Goal: Transaction & Acquisition: Book appointment/travel/reservation

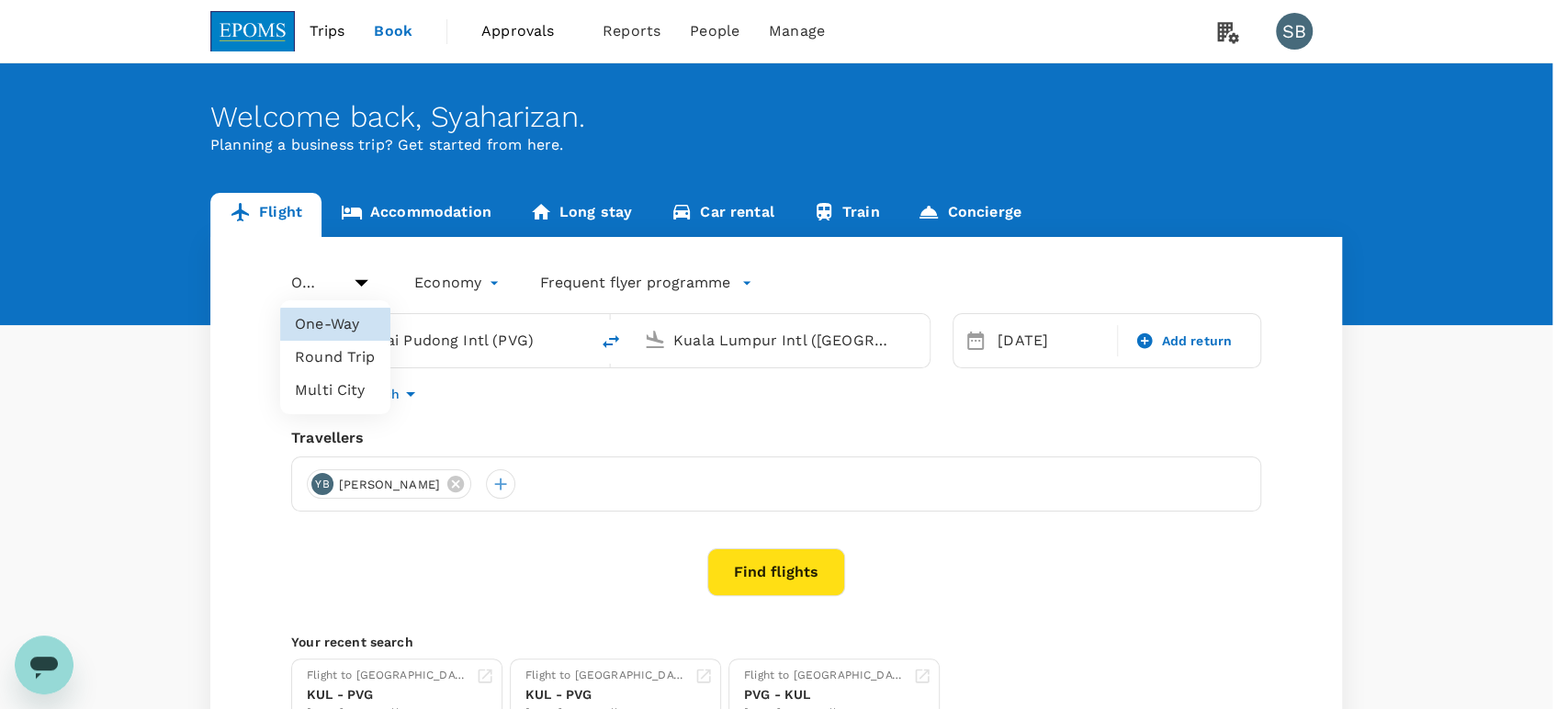
click at [337, 285] on body "Trips Book Approvals 0 Reports People Manage SB Welcome back , [GEOGRAPHIC_DATA…" at bounding box center [784, 437] width 1568 height 874
click at [334, 349] on li "Round Trip" at bounding box center [336, 358] width 111 height 33
type input "roundtrip"
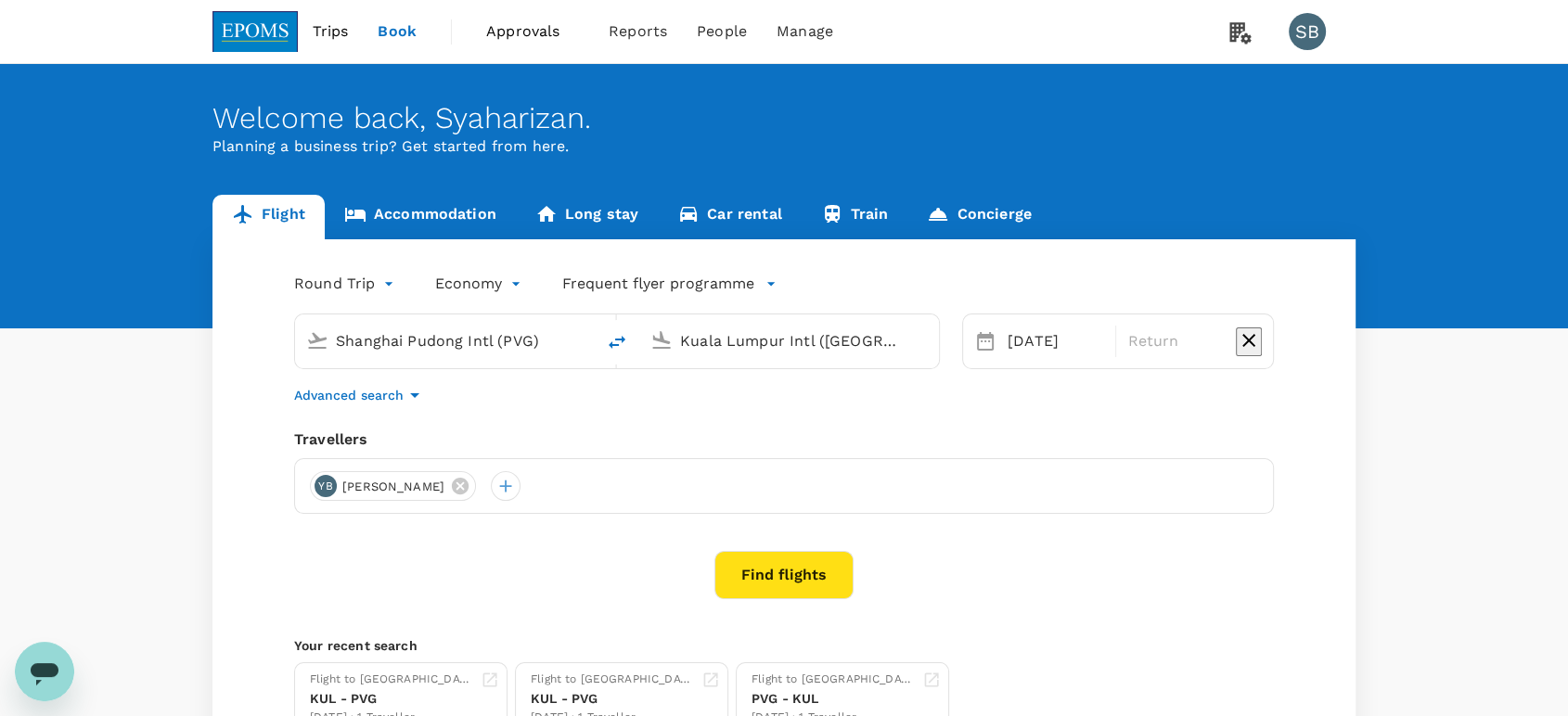
click at [622, 345] on icon "delete" at bounding box center [617, 343] width 22 height 22
type input "Kuala Lumpur Intl ([GEOGRAPHIC_DATA])"
drag, startPoint x: 684, startPoint y: 344, endPoint x: 681, endPoint y: 353, distance: 9.5
click at [686, 343] on input "Shanghai Pudong Intl (PVG)" at bounding box center [790, 341] width 220 height 29
click at [701, 416] on div "Round Trip roundtrip Economy economy Frequent flyer programme [GEOGRAPHIC_DATA]…" at bounding box center [784, 502] width 1143 height 526
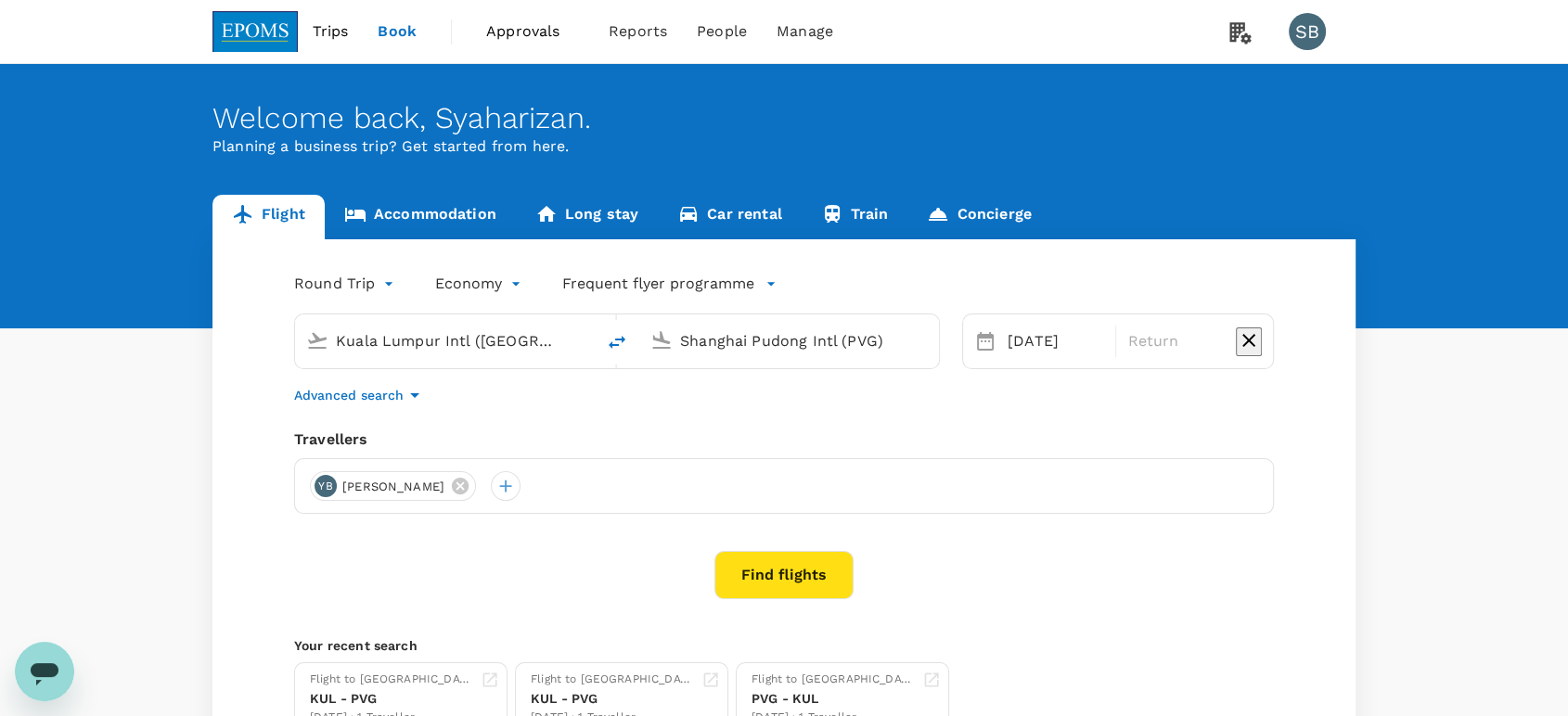
click at [783, 344] on input "Shanghai Pudong Intl (PVG)" at bounding box center [790, 341] width 220 height 29
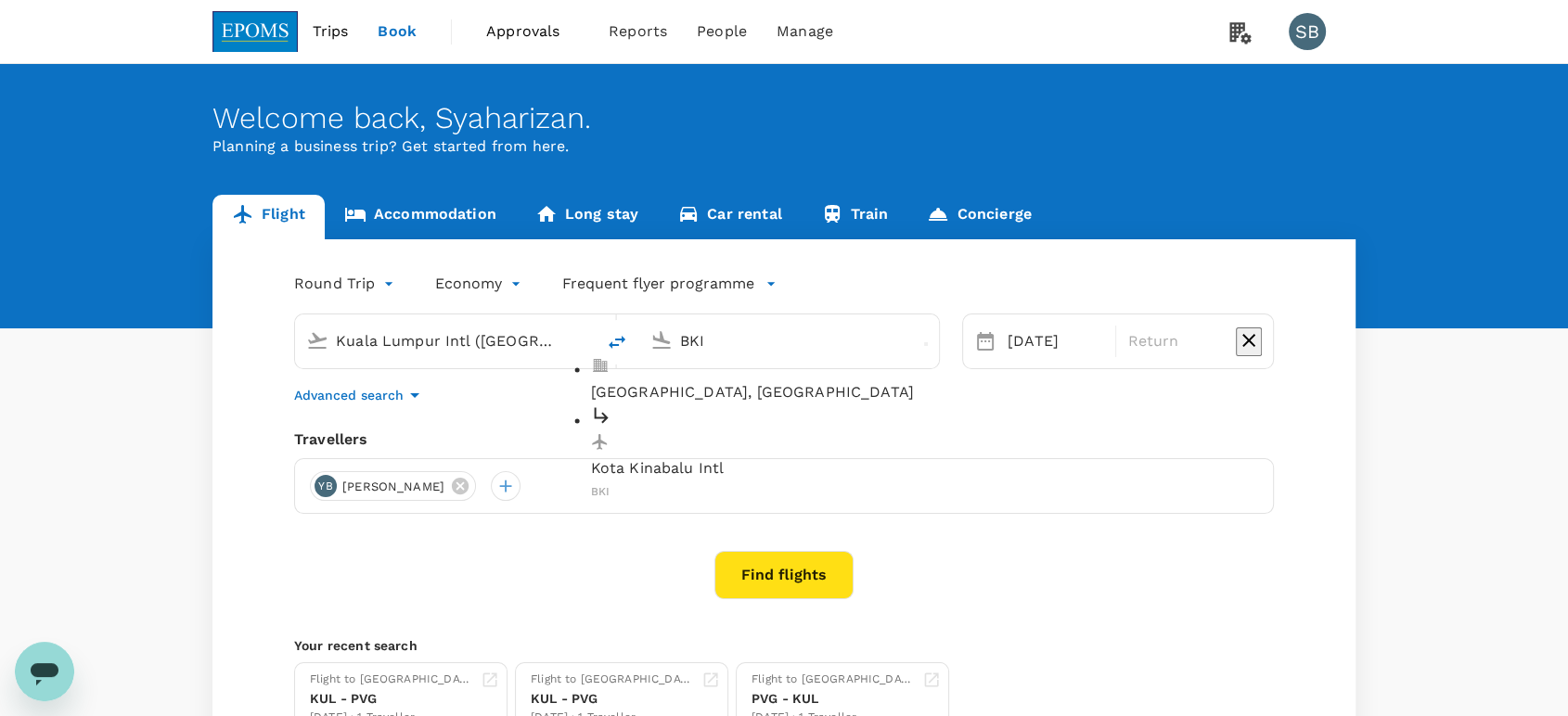
click at [736, 458] on p "Kota Kinabalu Intl" at bounding box center [804, 469] width 427 height 22
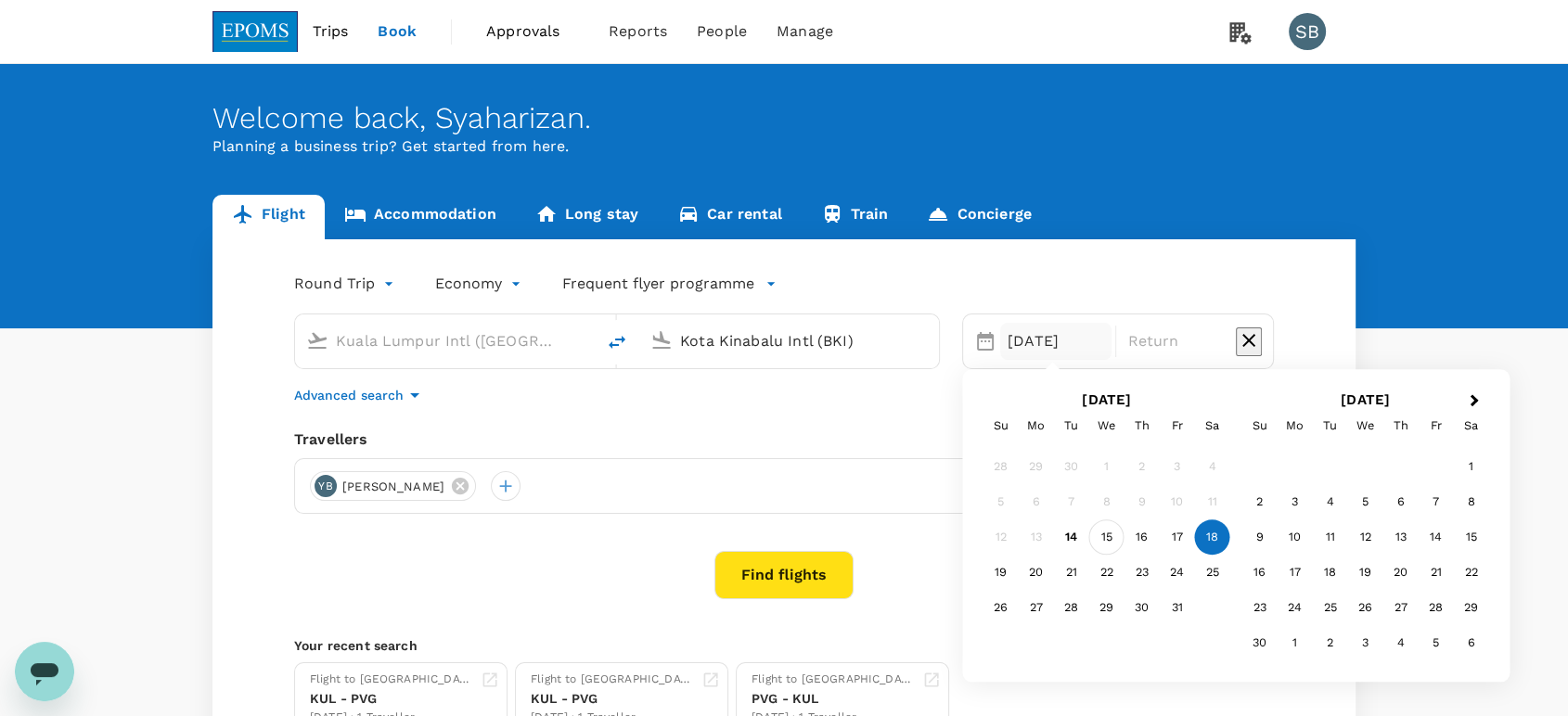
type input "Kota Kinabalu Intl (BKI)"
click at [1109, 546] on div "15" at bounding box center [1107, 538] width 35 height 35
click at [1156, 534] on div "16" at bounding box center [1142, 538] width 35 height 35
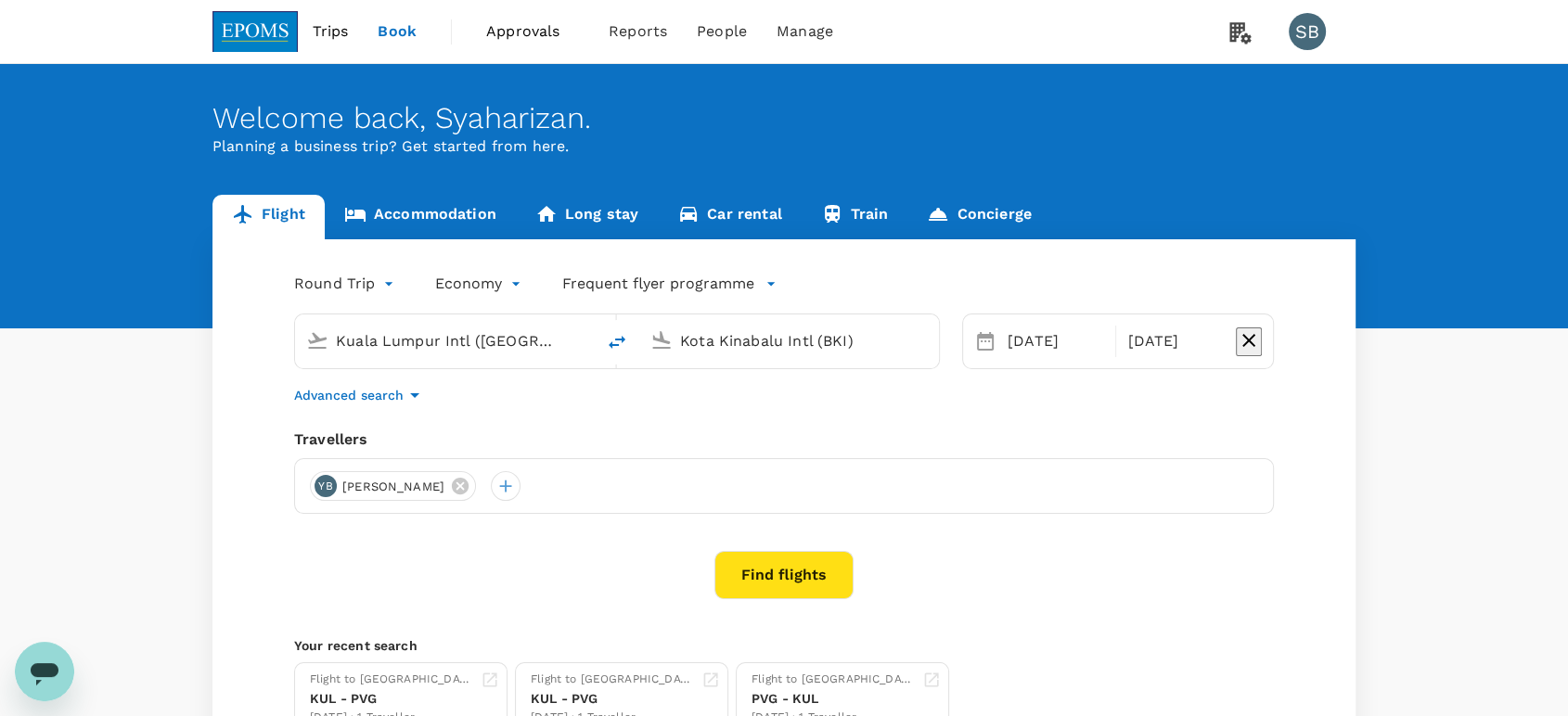
click at [772, 399] on div "Advanced search" at bounding box center [784, 395] width 980 height 22
click at [403, 393] on icon "button" at bounding box center [415, 395] width 22 height 22
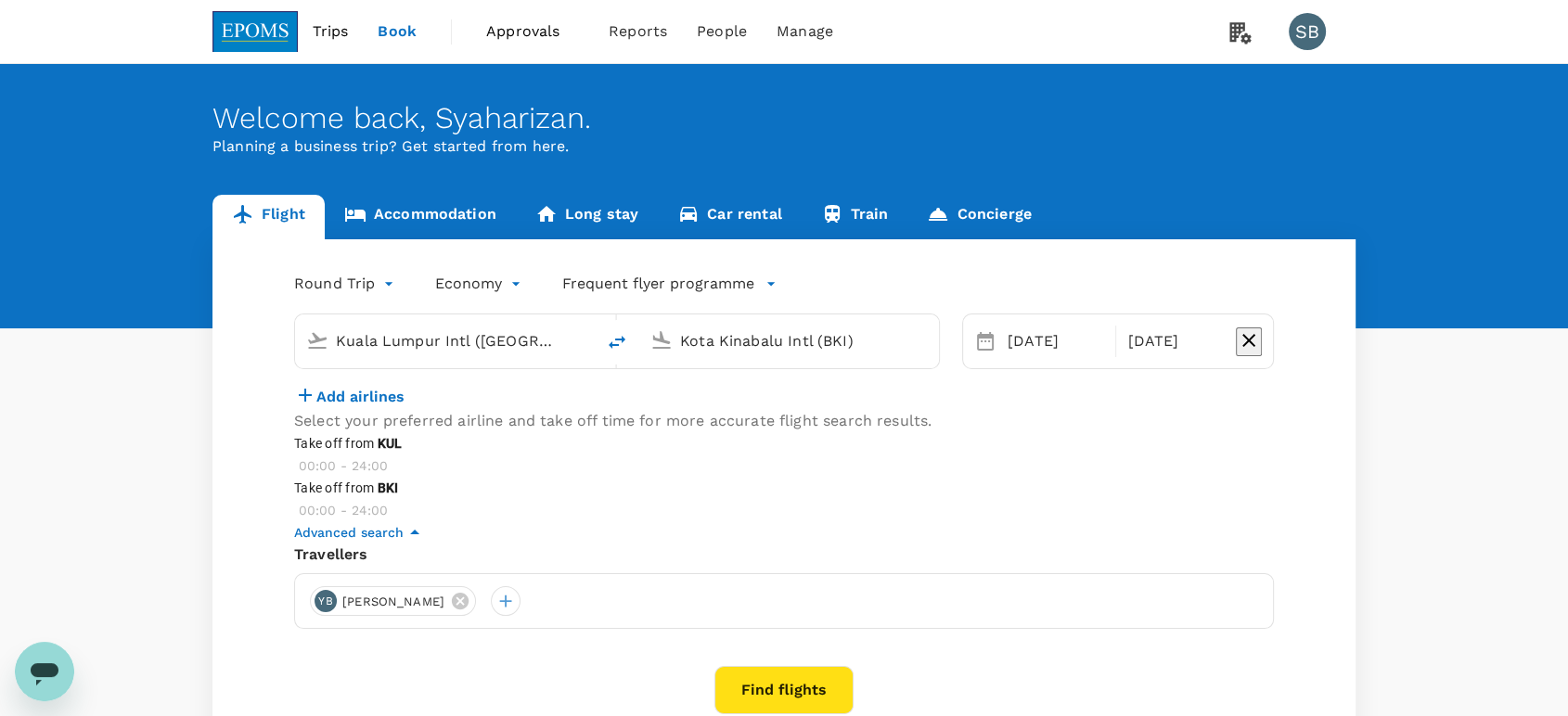
click at [332, 405] on p "Add airlines" at bounding box center [361, 397] width 89 height 17
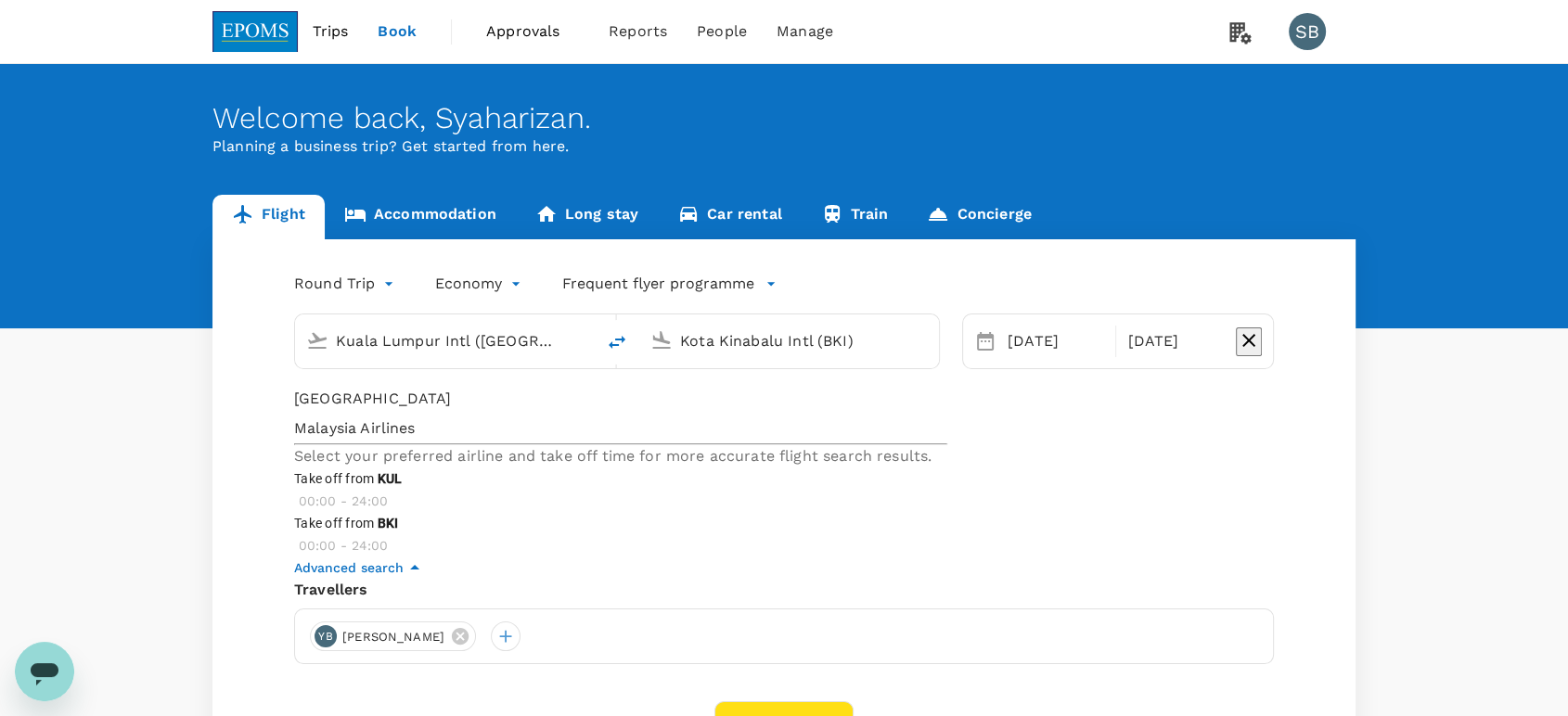
type input "[GEOGRAPHIC_DATA]"
click at [337, 439] on span "Malaysia Airlines" at bounding box center [620, 428] width 653 height 22
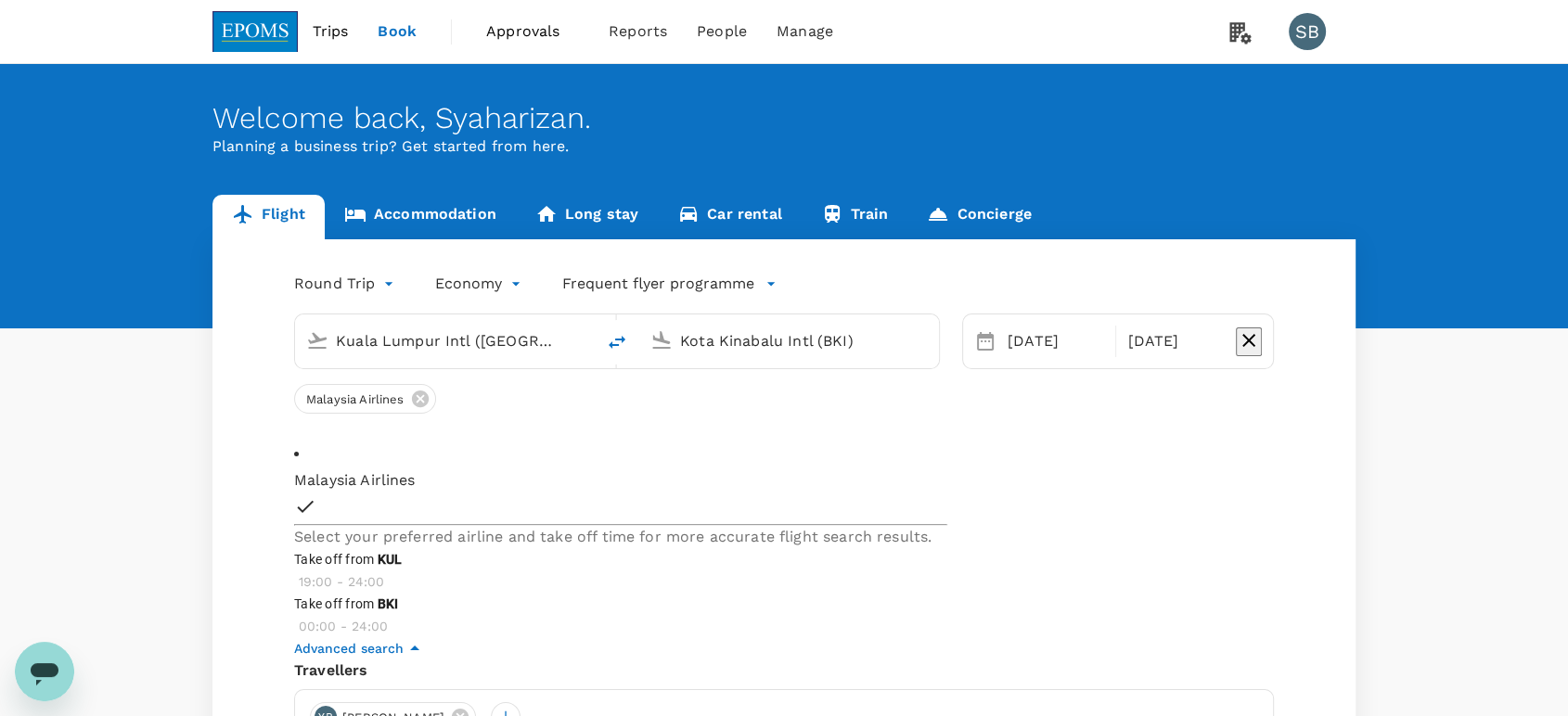
type input "1170"
drag, startPoint x: 980, startPoint y: 454, endPoint x: 1219, endPoint y: 447, distance: 239.1
click at [294, 592] on span at bounding box center [294, 592] width 0 height 0
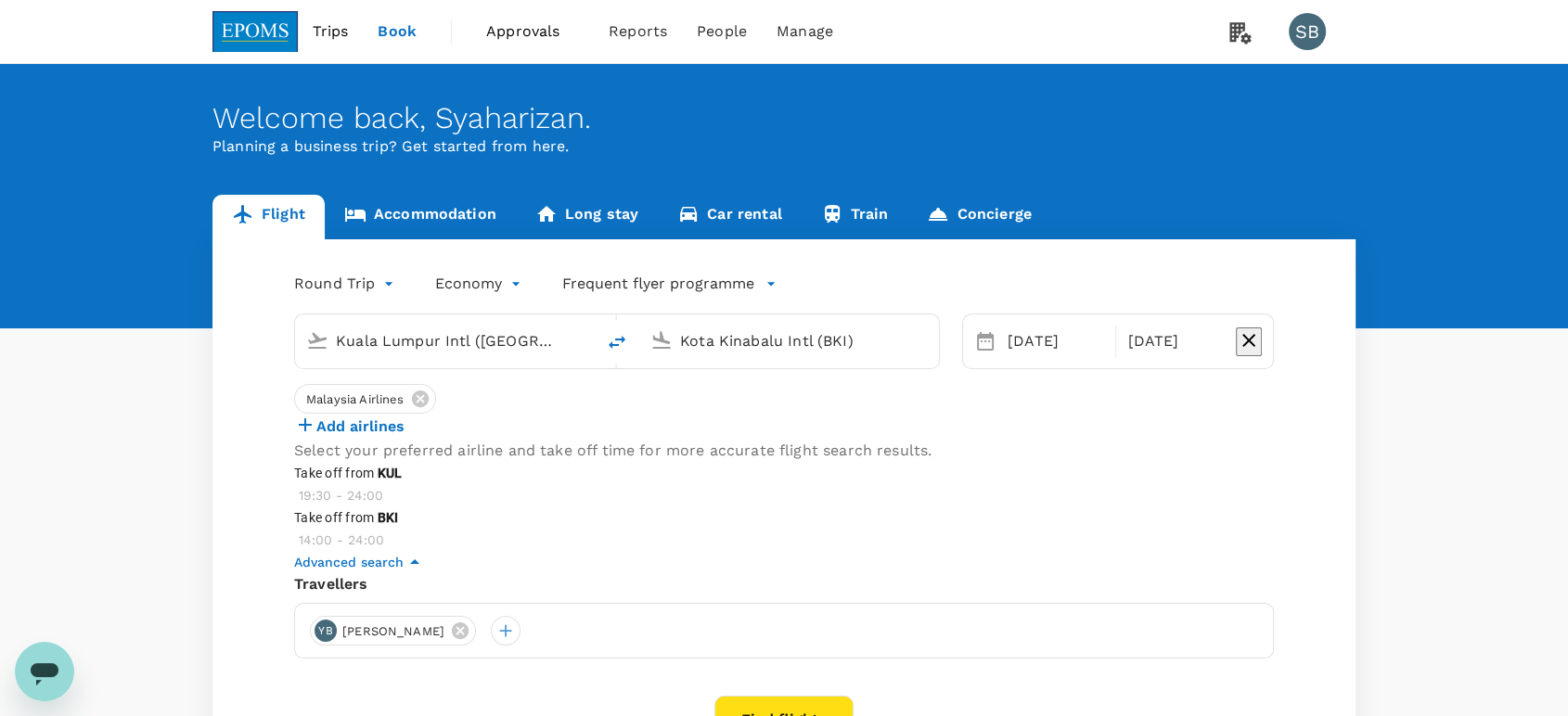
type input "870"
drag, startPoint x: 966, startPoint y: 523, endPoint x: 1150, endPoint y: 515, distance: 184.2
click at [294, 551] on span at bounding box center [294, 551] width 0 height 0
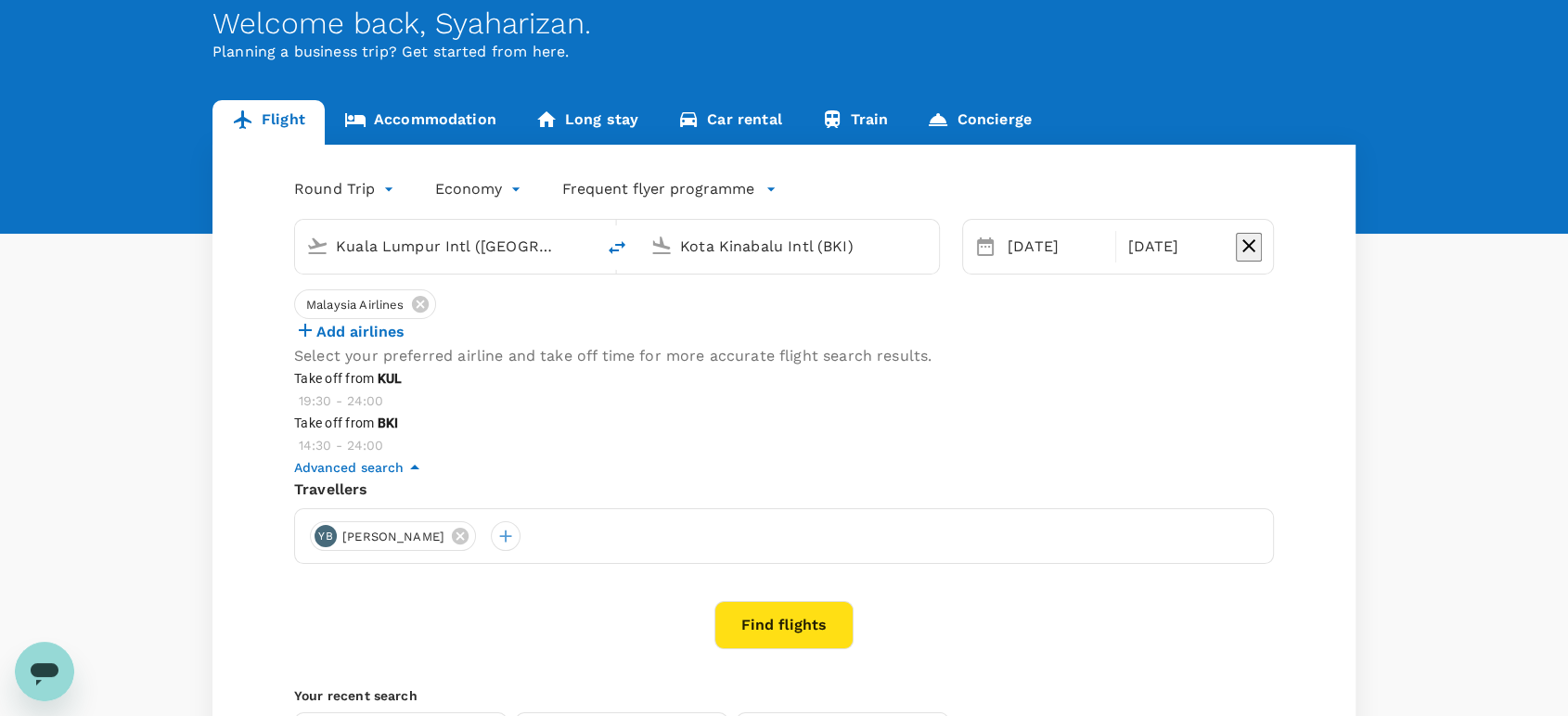
scroll to position [206, 0]
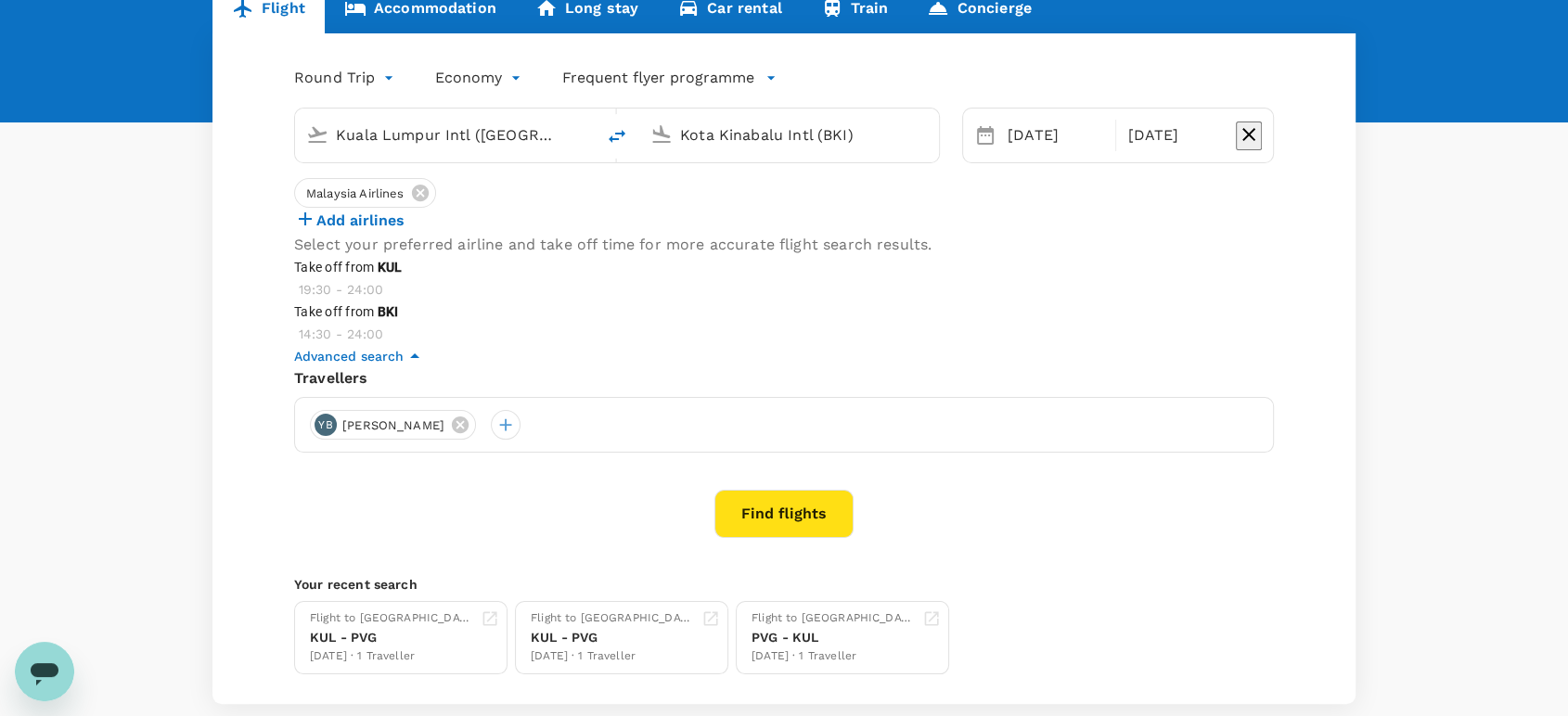
click at [824, 538] on button "Find flights" at bounding box center [784, 514] width 139 height 48
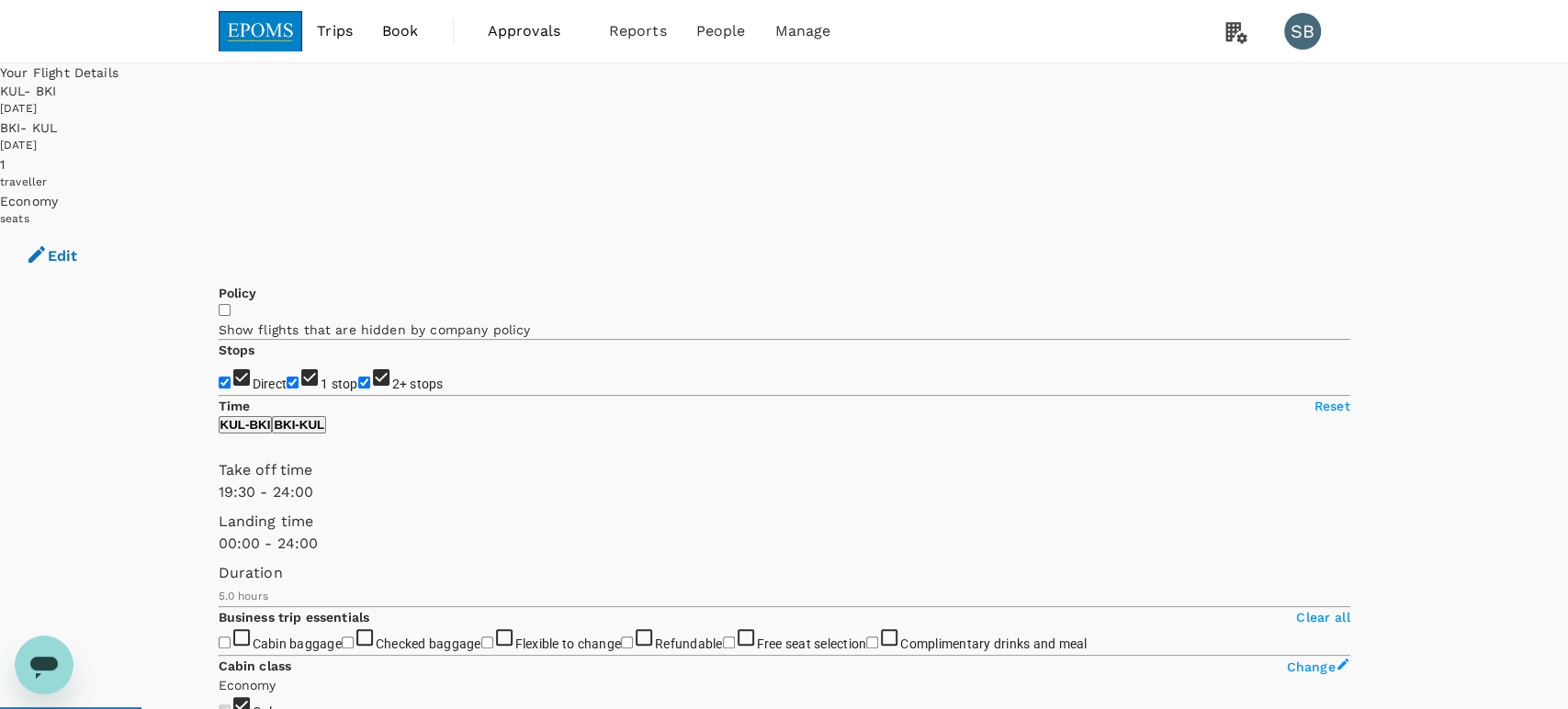
type input "MYR"
type input "1170"
type input "1440"
type input "700"
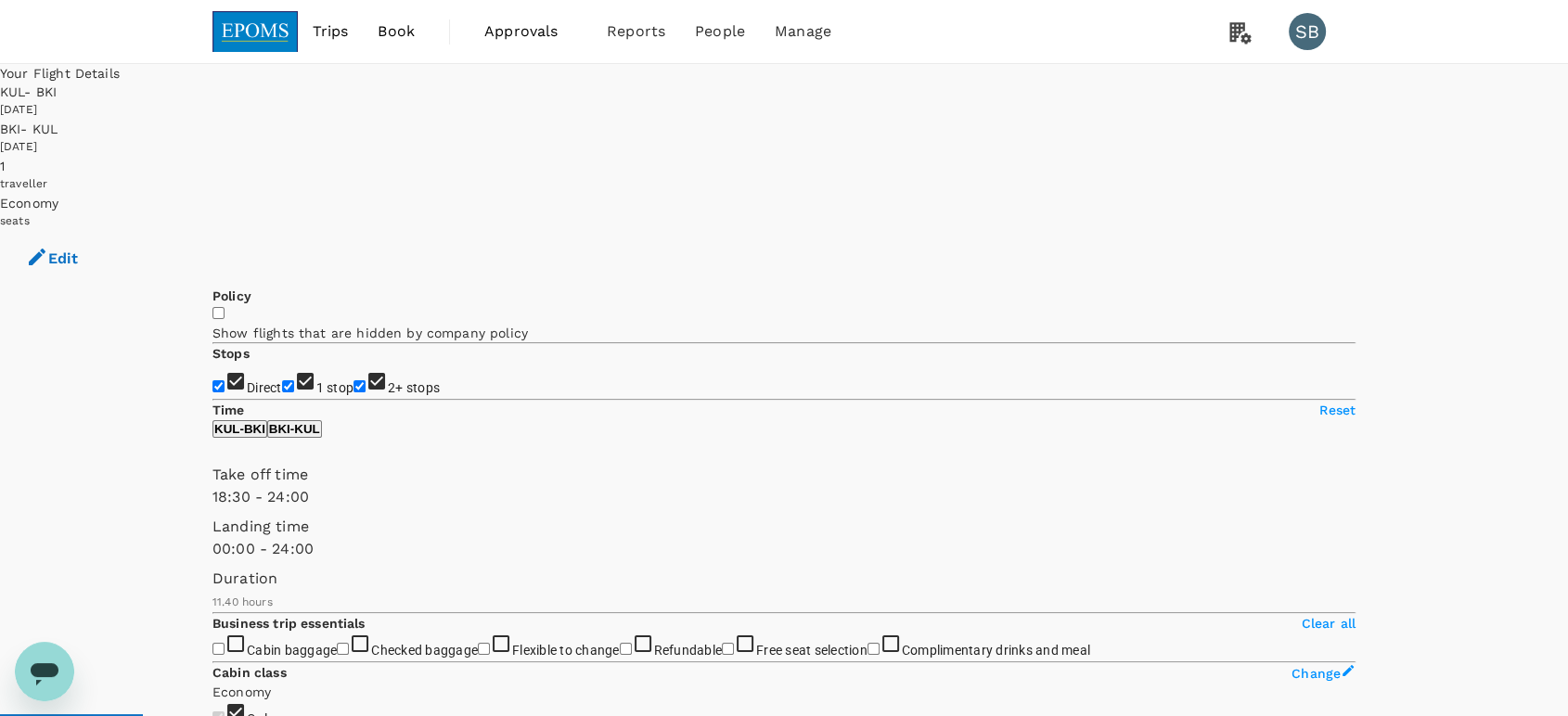
click at [212, 508] on span at bounding box center [212, 508] width 0 height 0
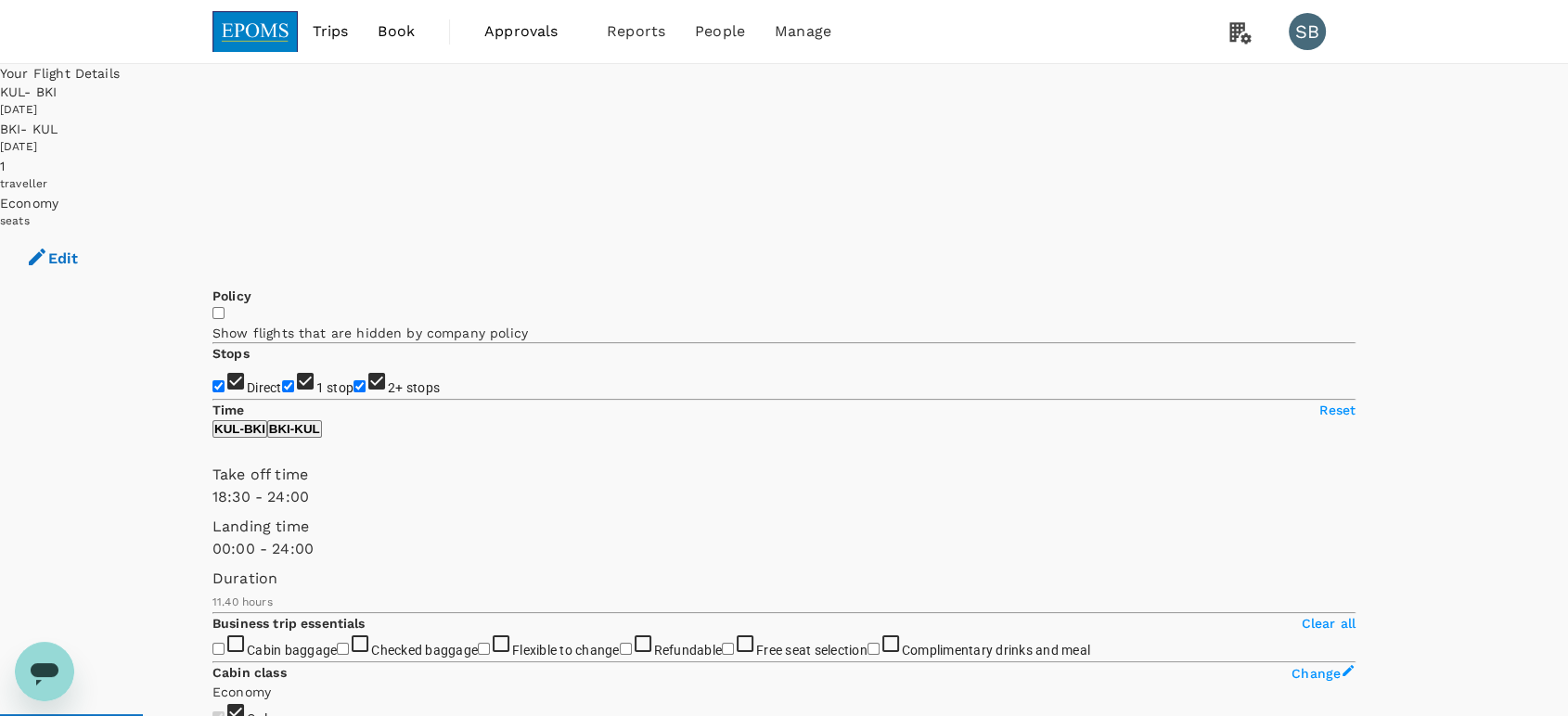
type input "1170"
drag, startPoint x: 430, startPoint y: 545, endPoint x: 445, endPoint y: 546, distance: 15.0
click at [212, 508] on span at bounding box center [212, 508] width 0 height 0
click at [320, 436] on p "BKI - KUL" at bounding box center [294, 428] width 51 height 14
type input "930"
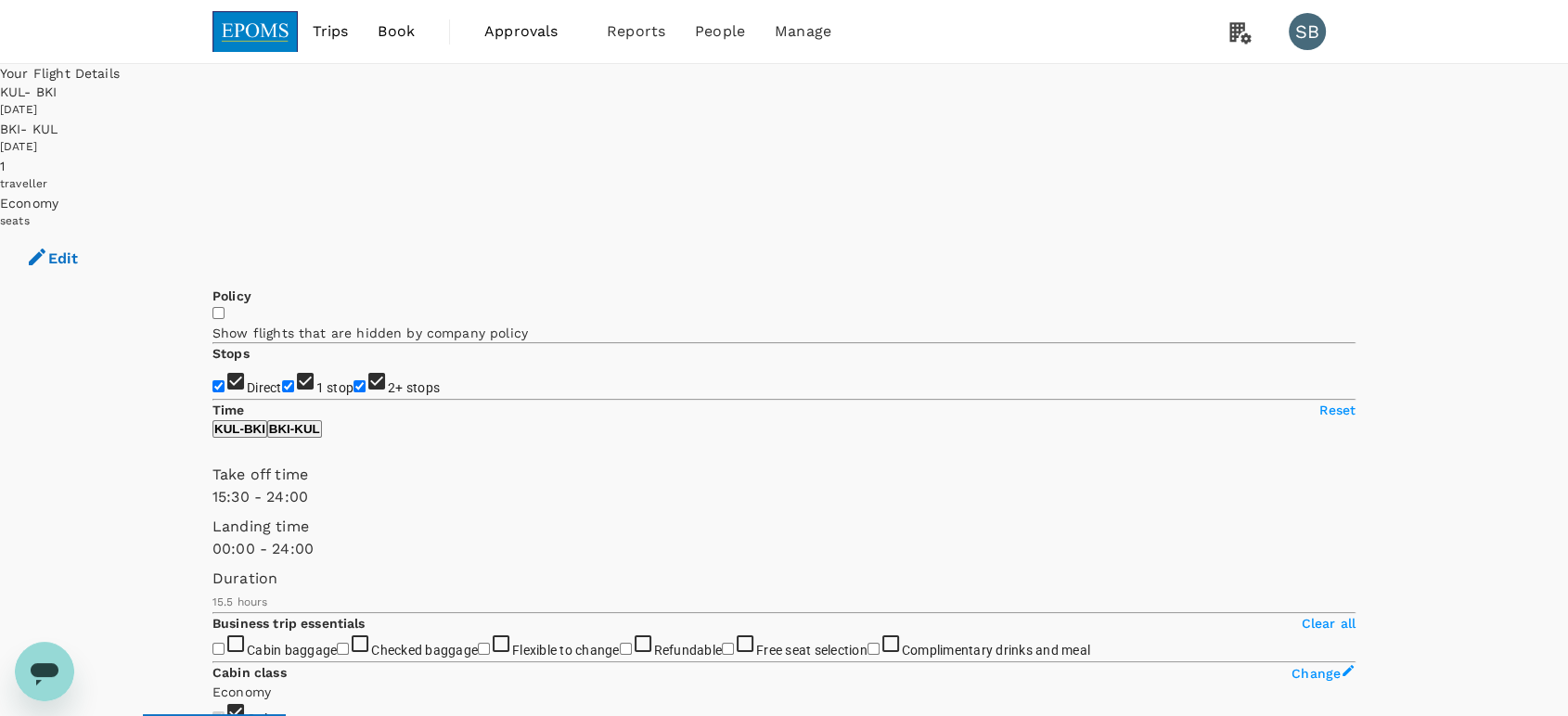
click at [212, 508] on span at bounding box center [212, 508] width 0 height 0
type input "1170"
drag, startPoint x: 493, startPoint y: 547, endPoint x: 445, endPoint y: 549, distance: 48.0
click at [212, 508] on span at bounding box center [212, 508] width 0 height 0
drag, startPoint x: 893, startPoint y: 301, endPoint x: 838, endPoint y: 301, distance: 55.0
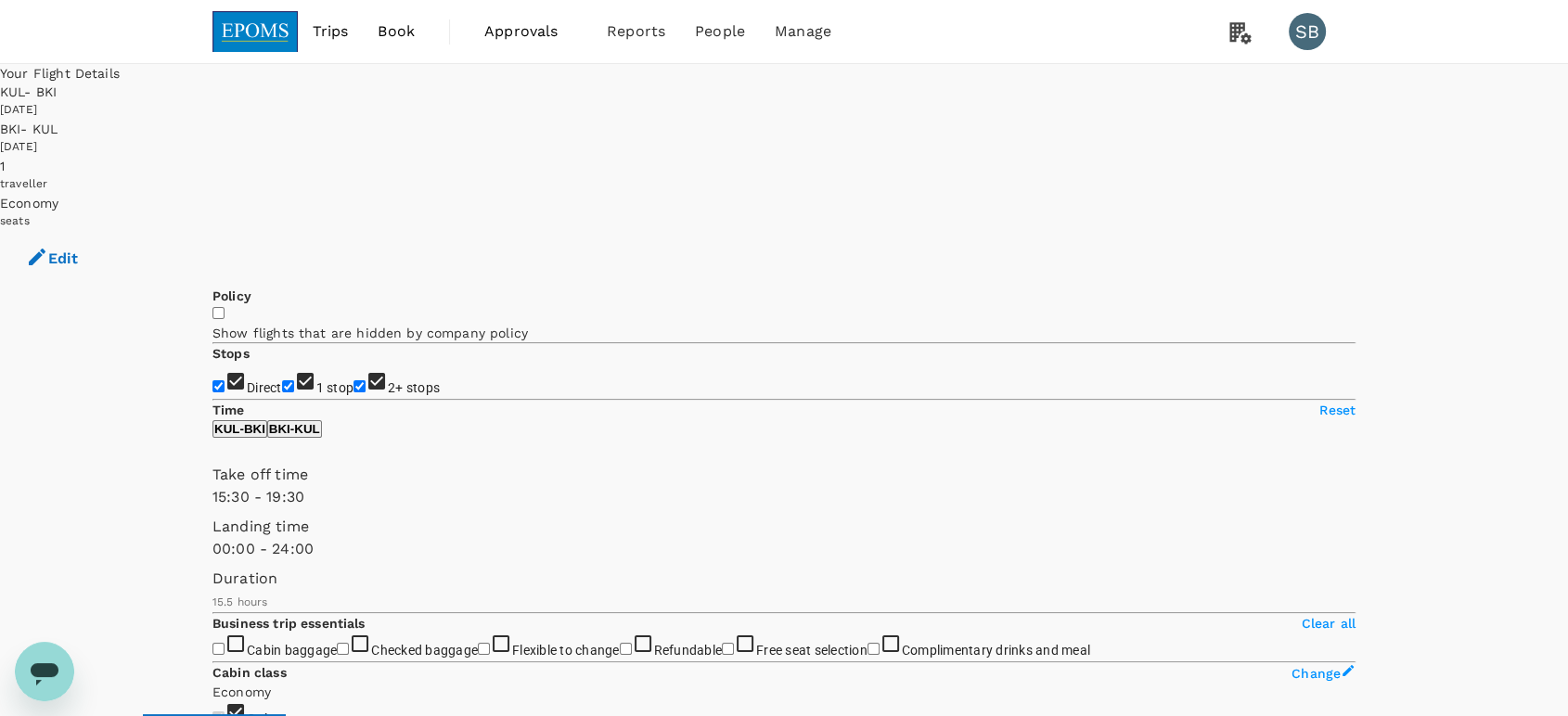
copy div "2h 45min"
drag, startPoint x: 893, startPoint y: 343, endPoint x: 838, endPoint y: 345, distance: 55.0
copy div "2h 40min"
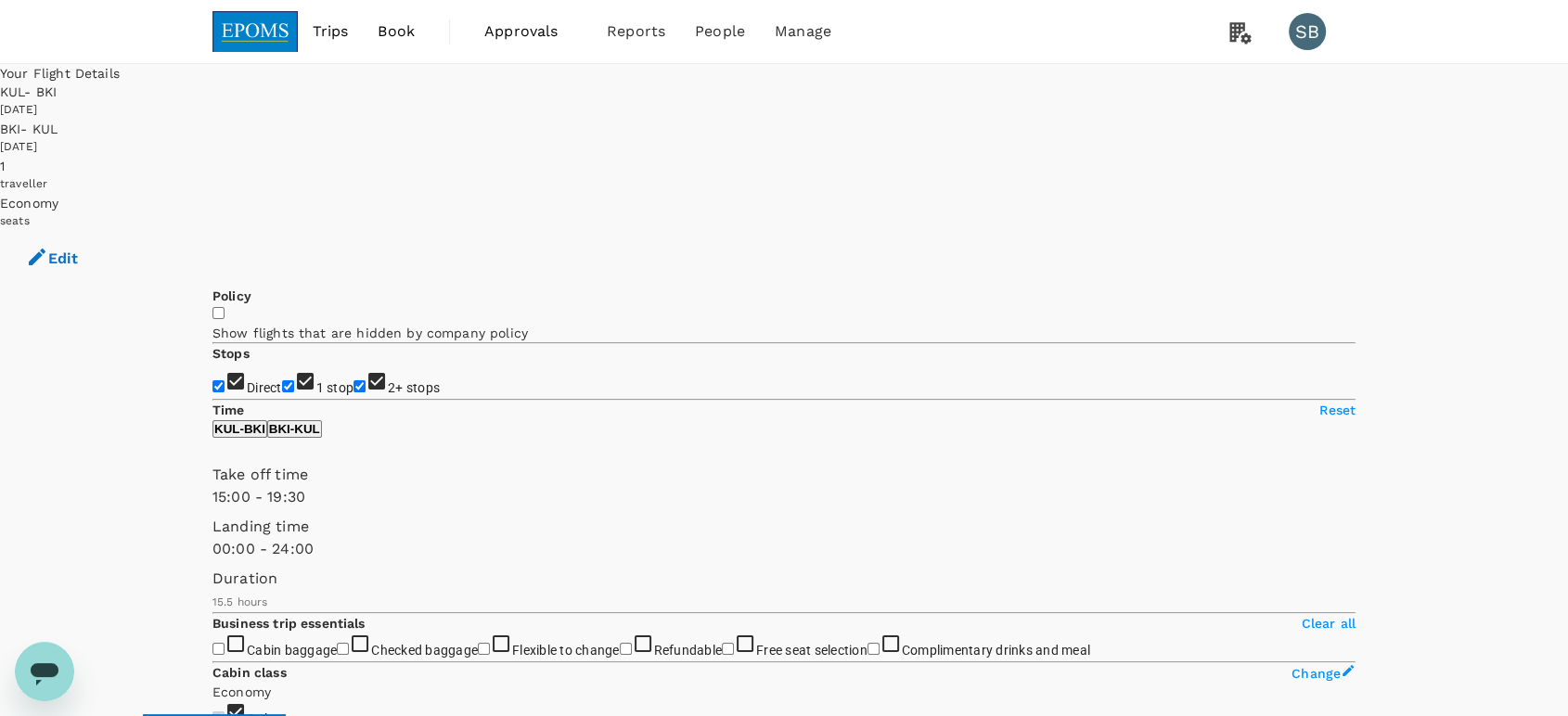
type input "870"
drag, startPoint x: 393, startPoint y: 552, endPoint x: 383, endPoint y: 547, distance: 11.2
click at [212, 508] on span at bounding box center [212, 508] width 0 height 0
click at [353, 380] on input "2+ stops" at bounding box center [359, 385] width 12 height 12
checkbox input "false"
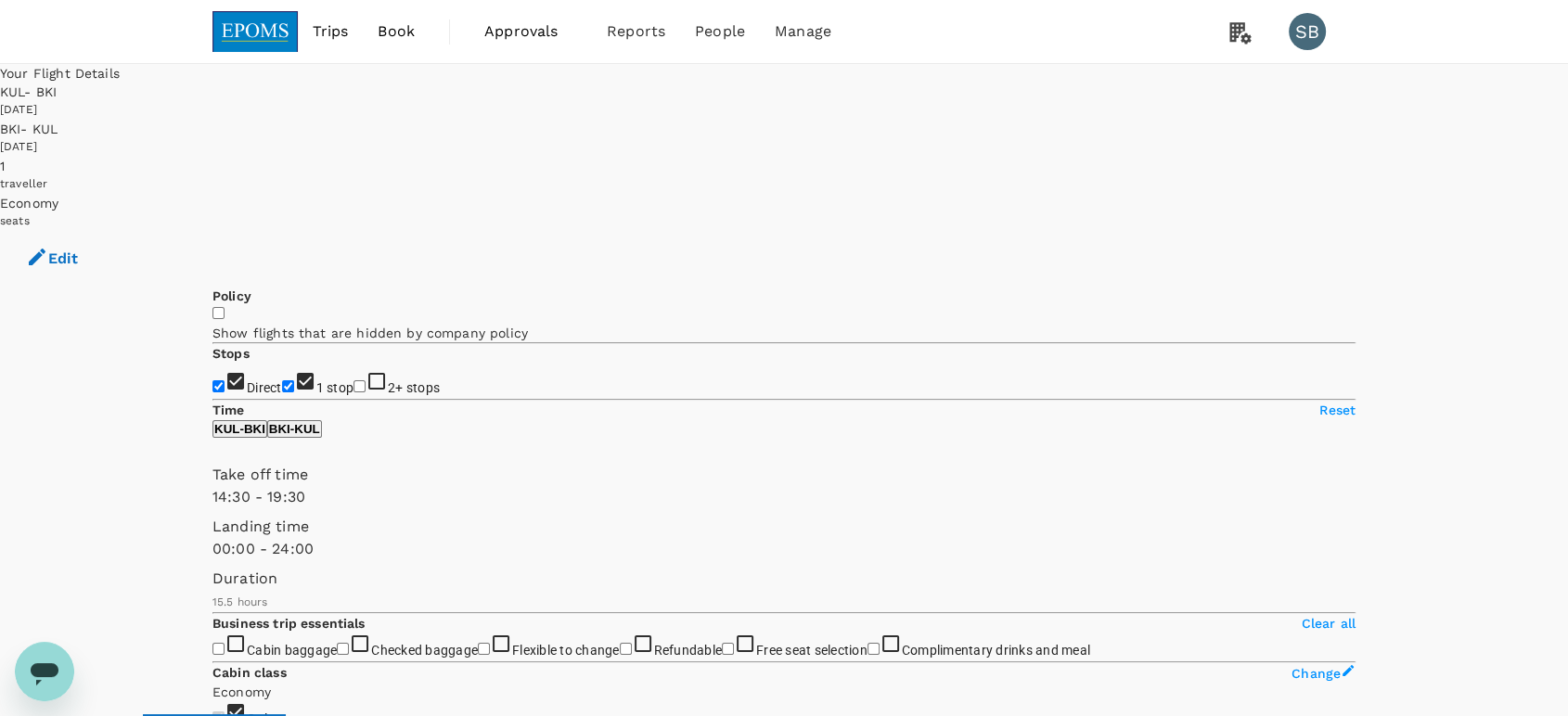
click at [282, 380] on input "1 stop" at bounding box center [288, 385] width 12 height 12
checkbox input "false"
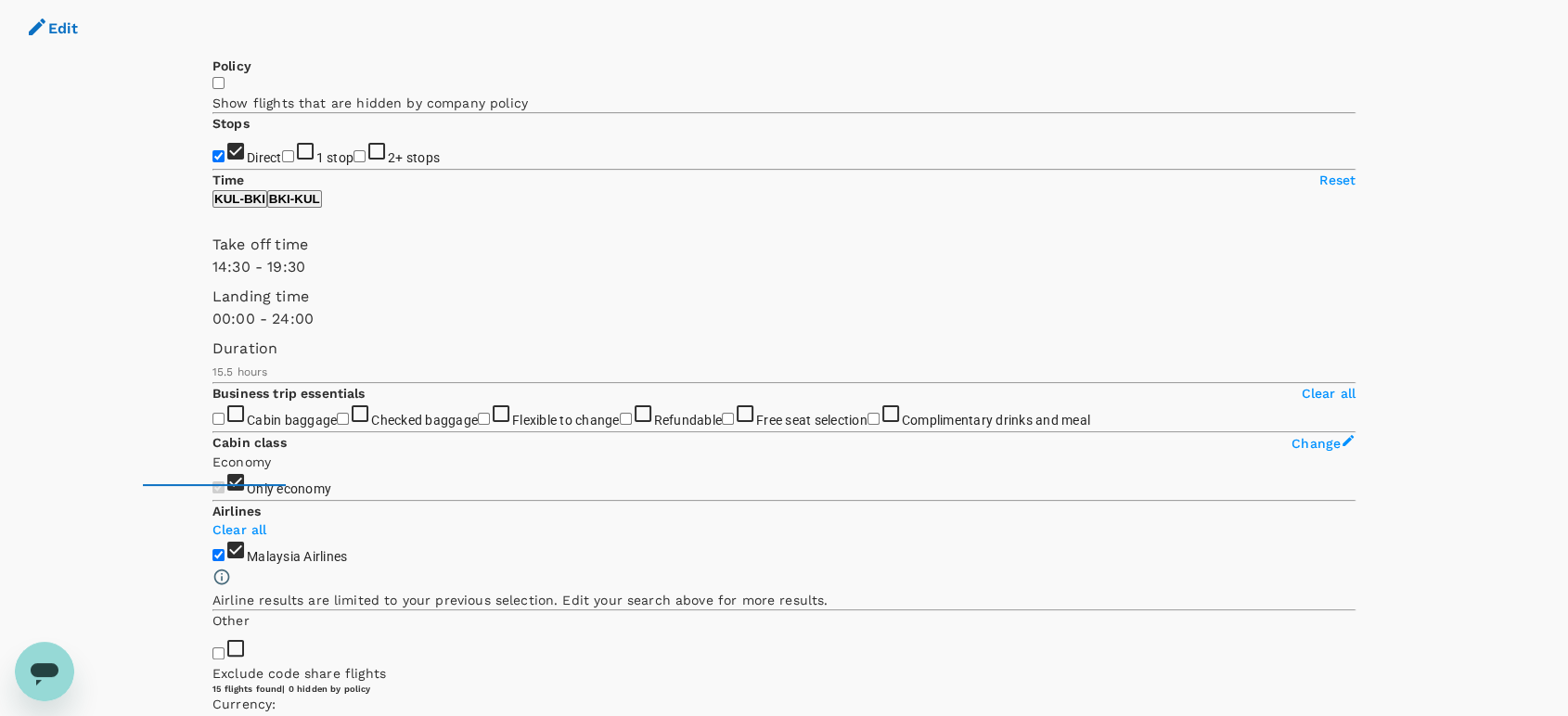
scroll to position [206, 0]
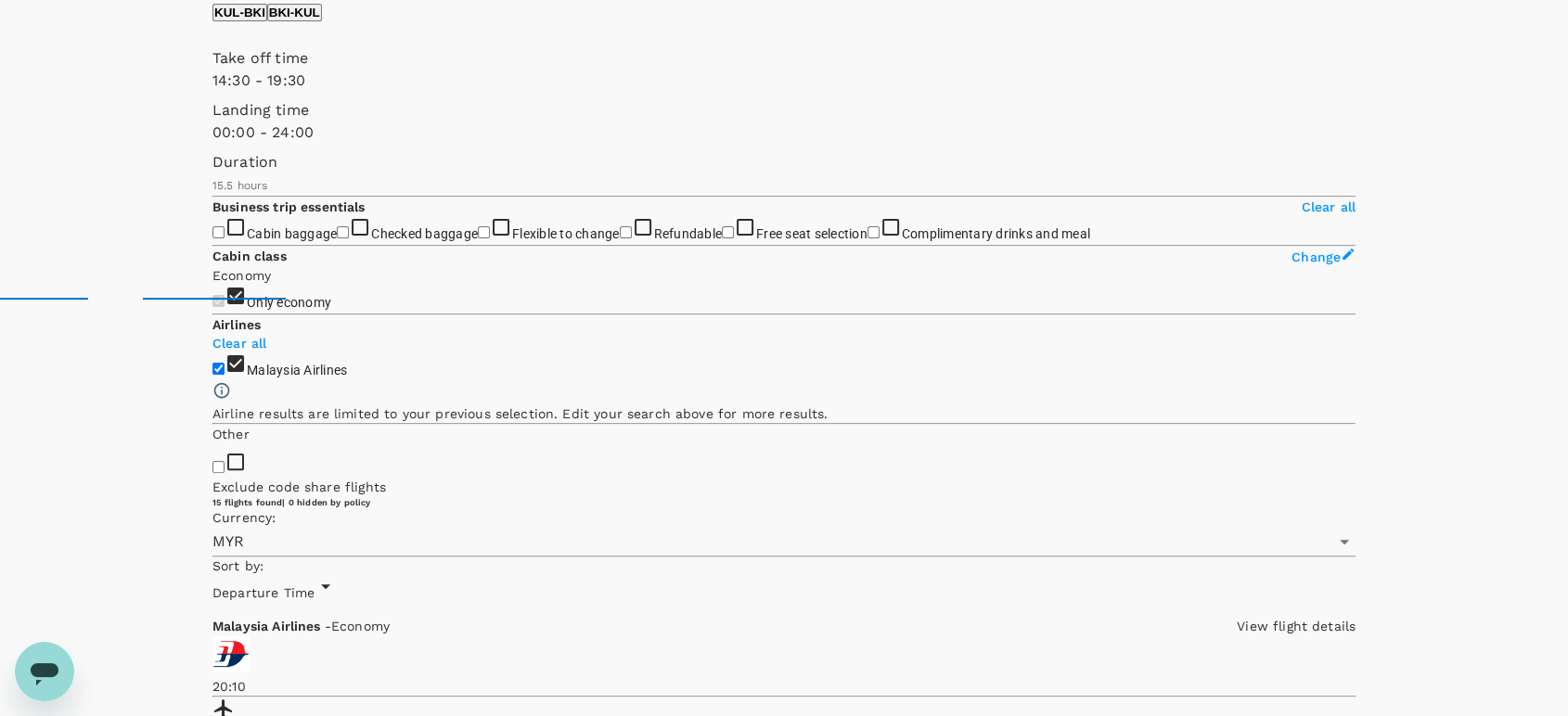
scroll to position [420, 0]
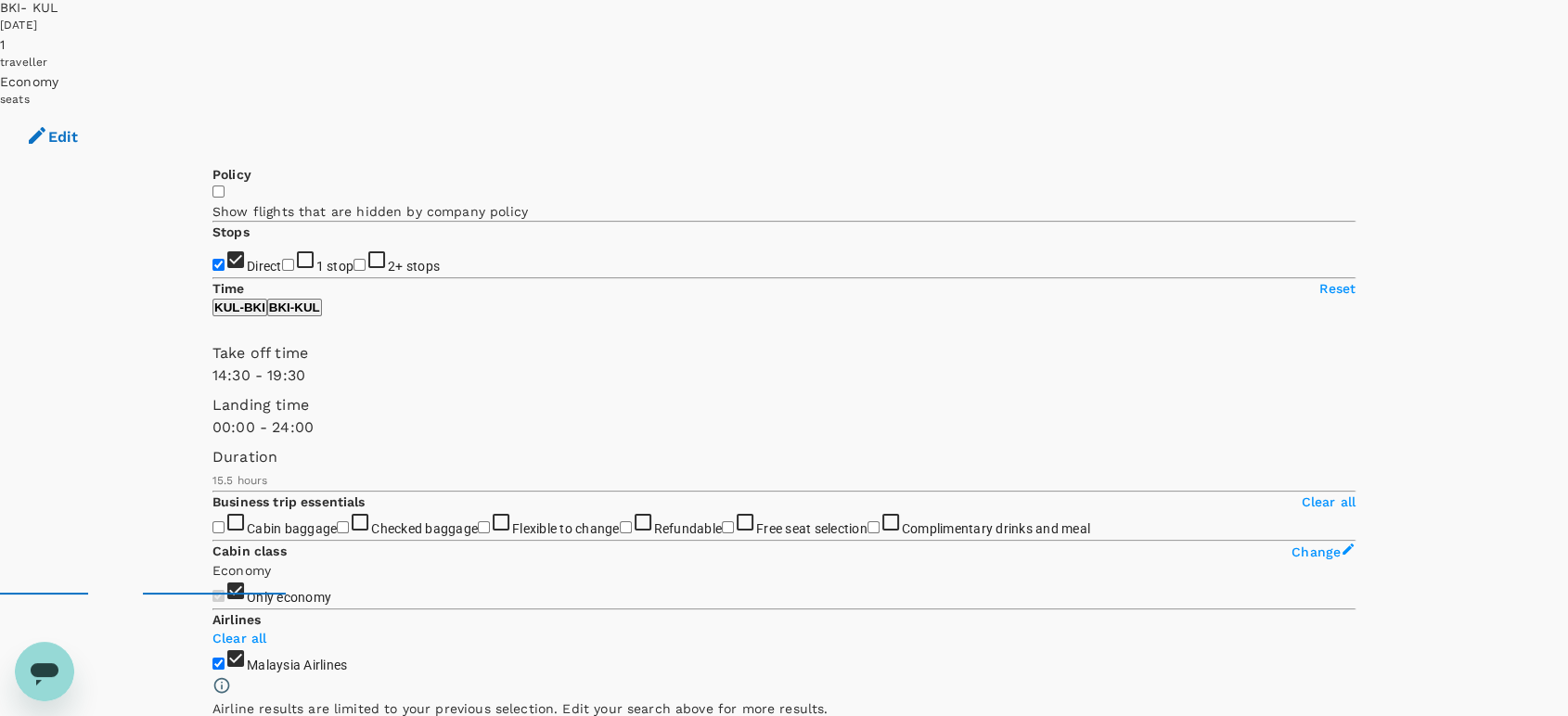
scroll to position [0, 0]
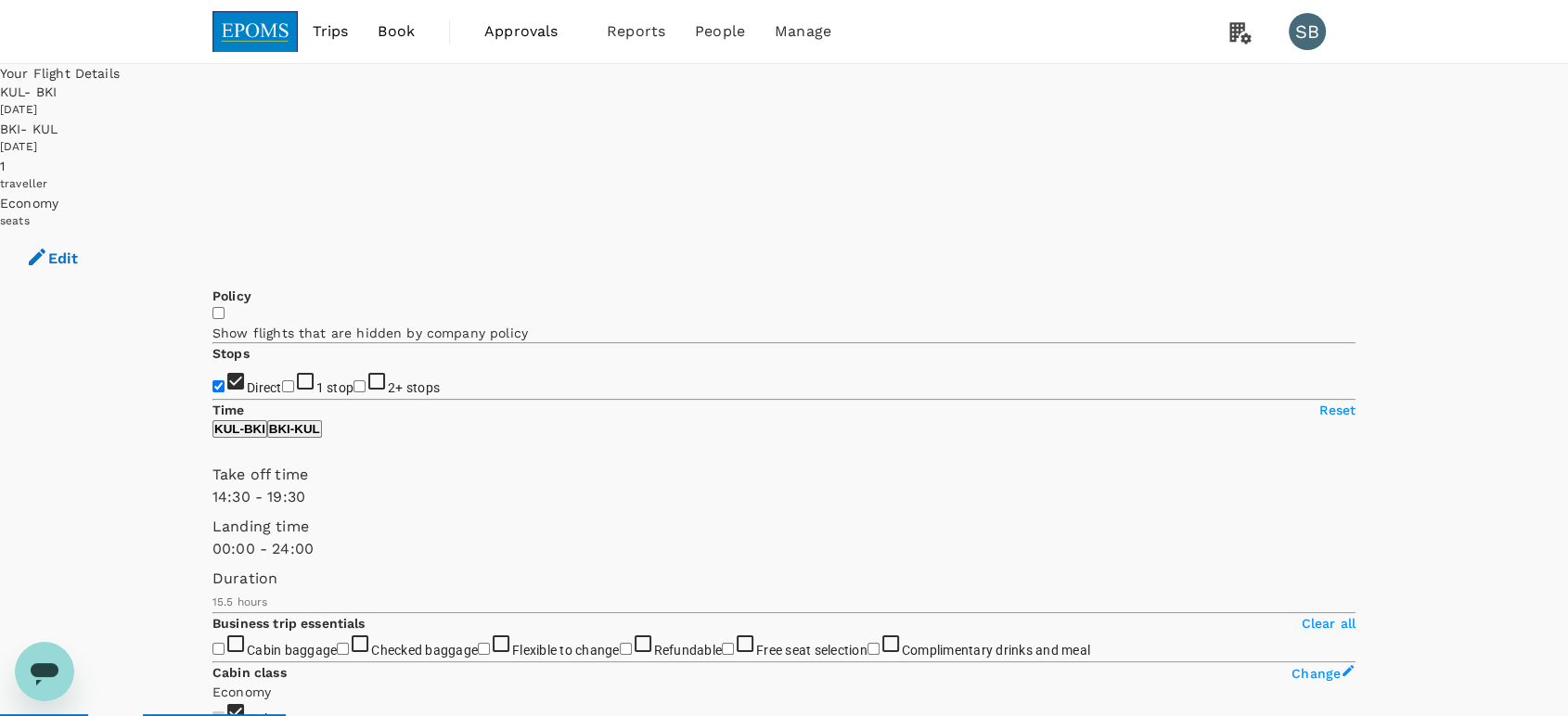
click at [270, 34] on img at bounding box center [255, 32] width 86 height 41
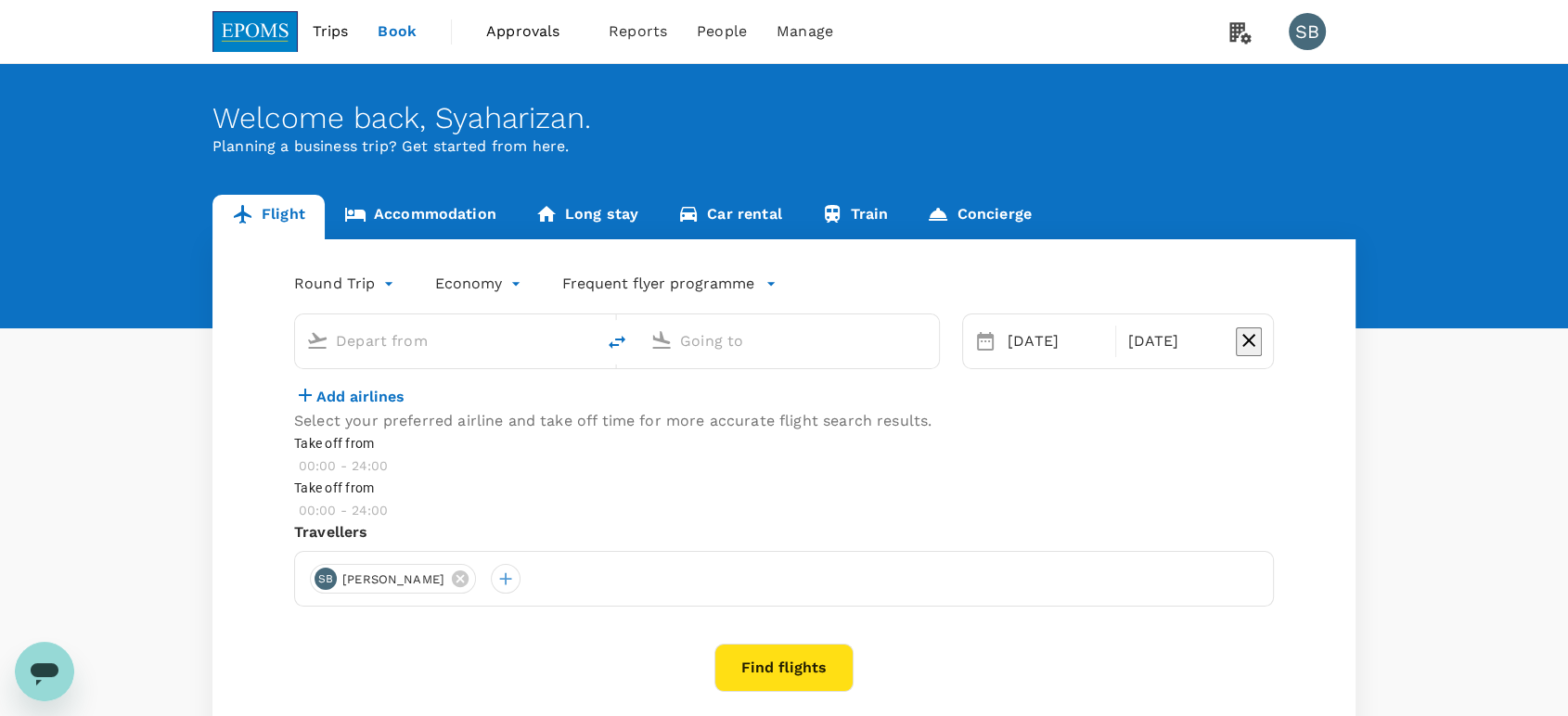
type input "Kuala Lumpur Intl ([GEOGRAPHIC_DATA])"
type input "Kota Kinabalu Intl (BKI)"
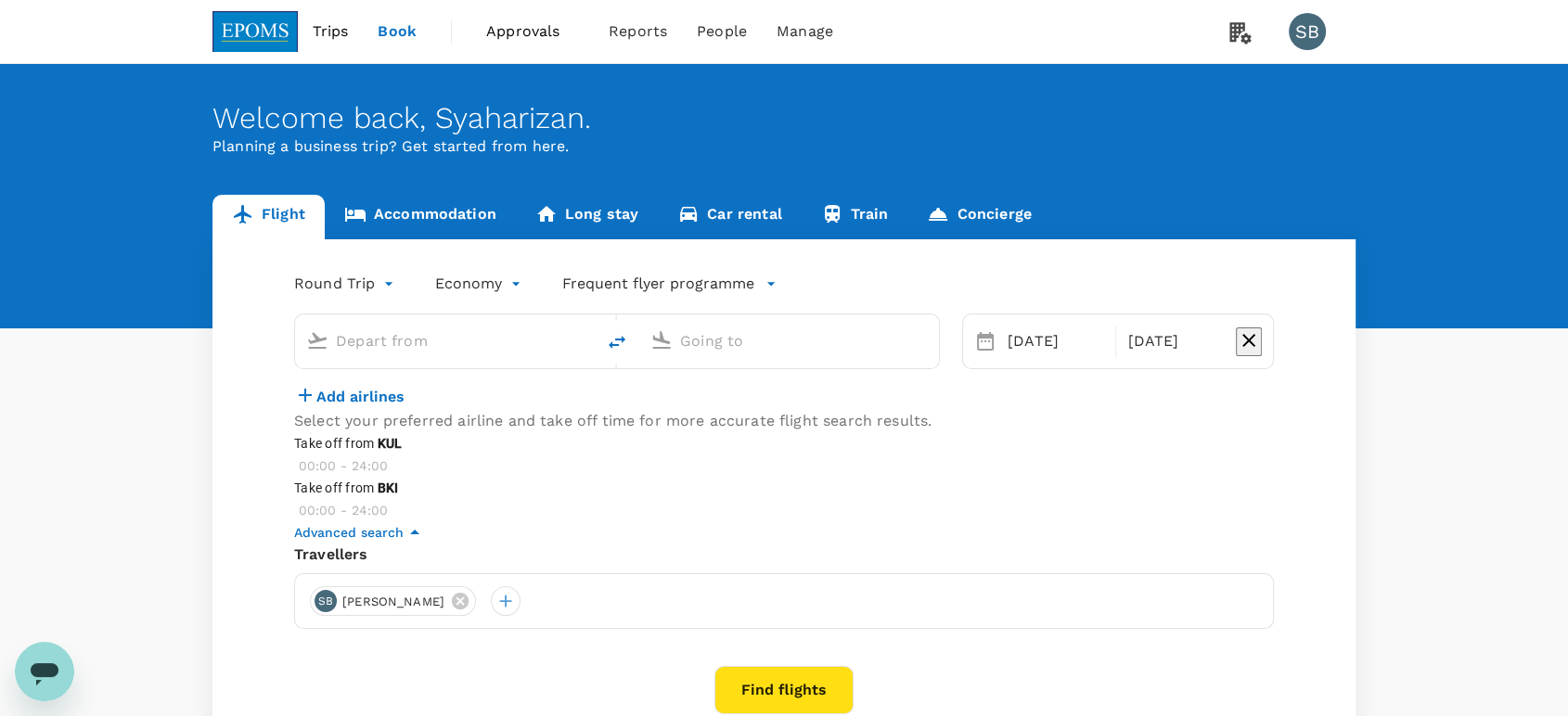
type input "Kuala Lumpur Intl ([GEOGRAPHIC_DATA])"
type input "Kota Kinabalu Intl (BKI)"
